Goal: Find specific page/section: Find specific page/section

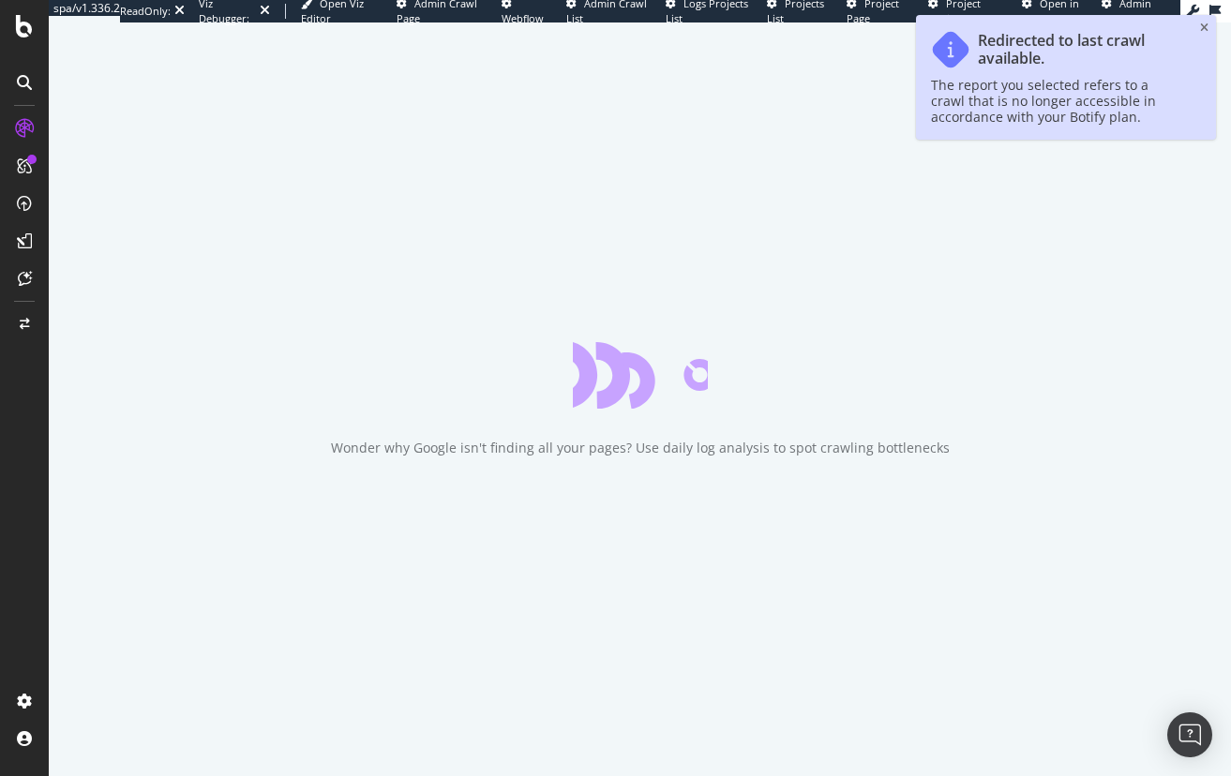
click at [20, 24] on icon at bounding box center [24, 26] width 17 height 22
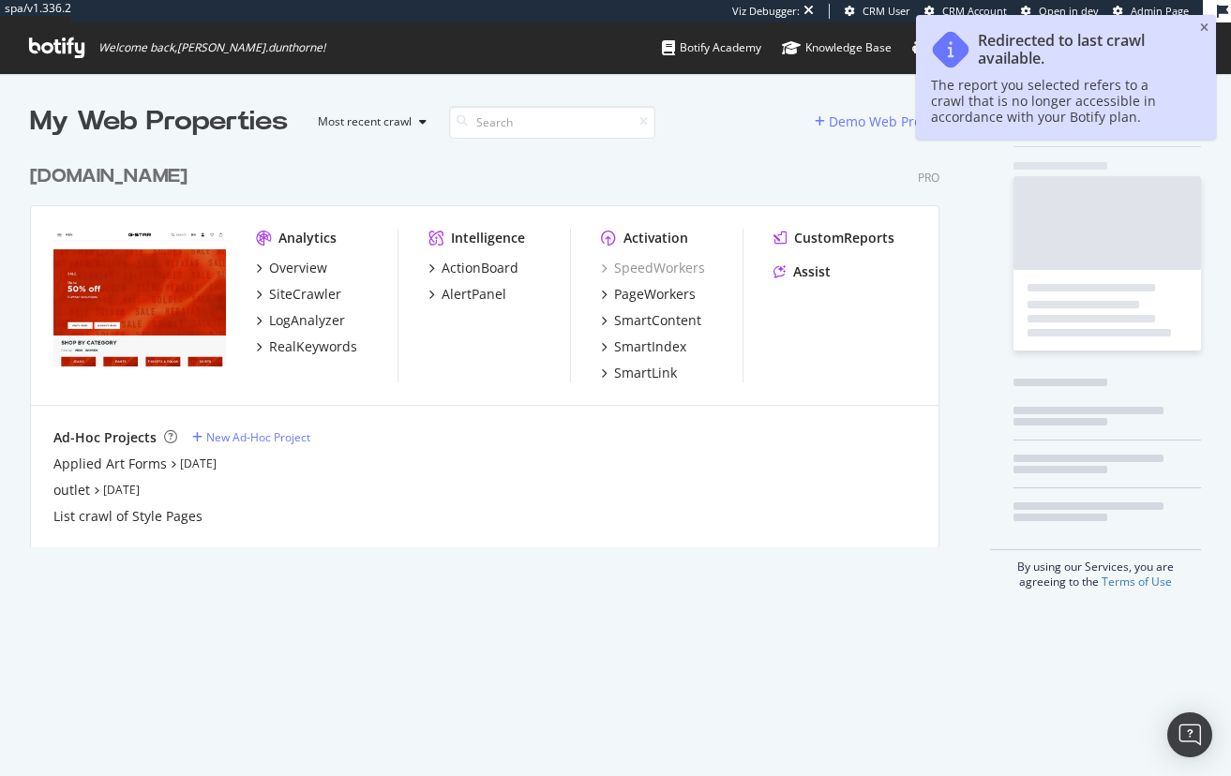
scroll to position [393, 910]
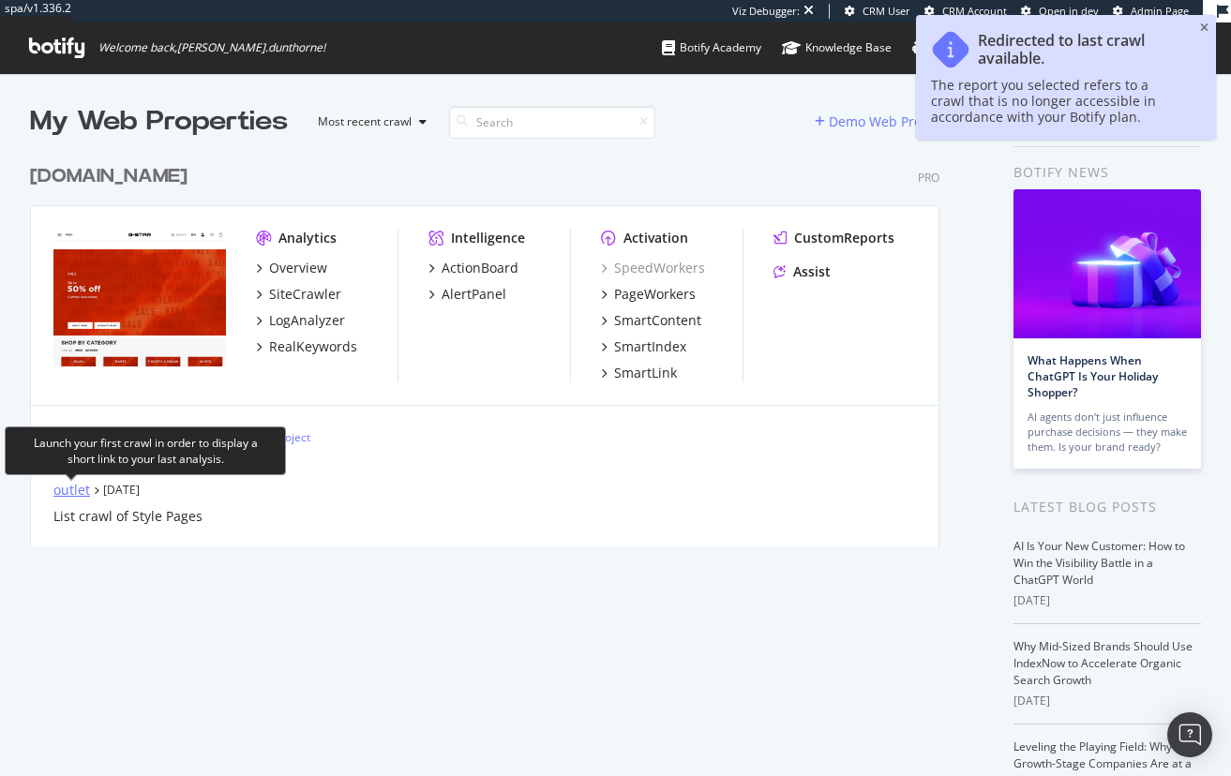
click at [66, 496] on div "outlet" at bounding box center [71, 490] width 37 height 19
